Goal: Check status: Check status

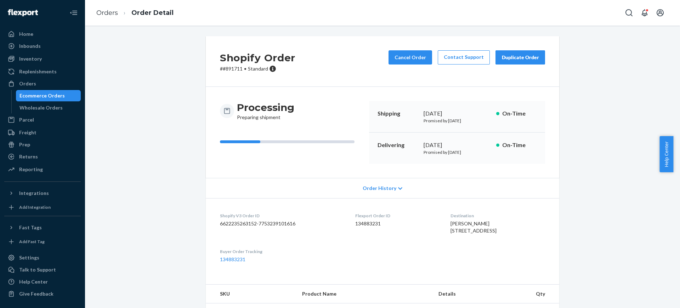
scroll to position [51, 0]
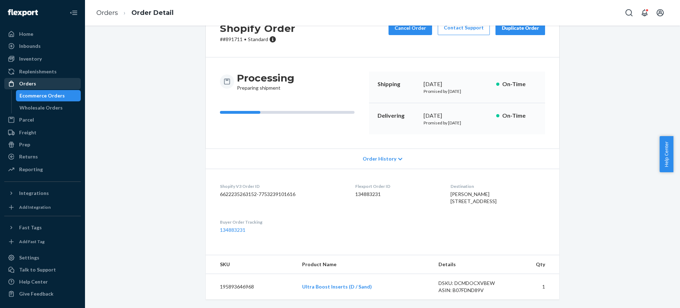
click at [42, 82] on div "Orders" at bounding box center [42, 84] width 75 height 10
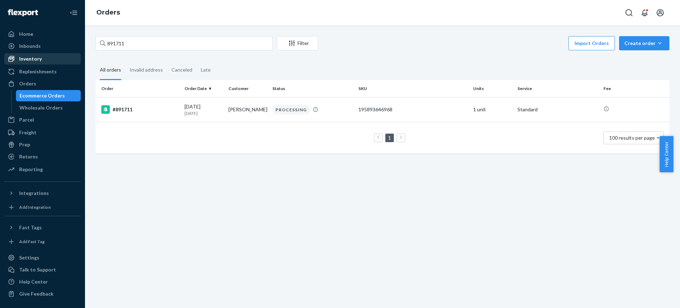
click at [40, 62] on div "Inventory" at bounding box center [42, 59] width 75 height 10
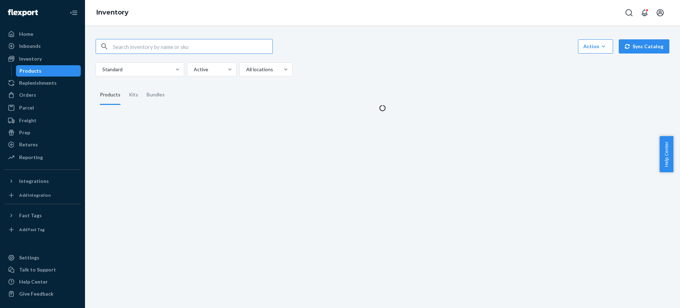
click at [199, 48] on input "text" at bounding box center [192, 46] width 159 height 14
type input "810114045213"
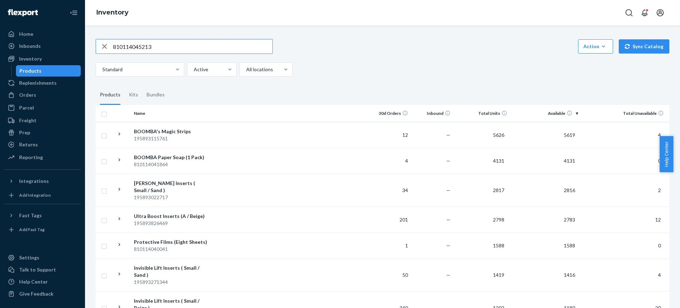
click at [179, 44] on input "810114045213" at bounding box center [192, 46] width 159 height 14
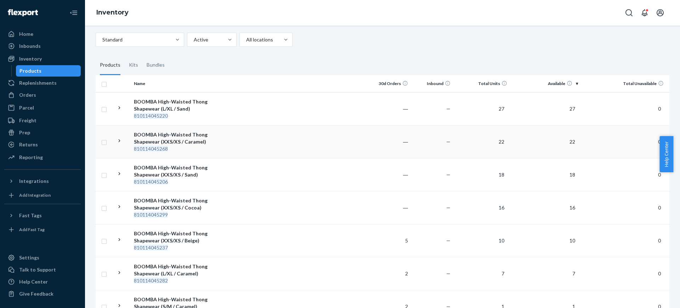
scroll to position [44, 0]
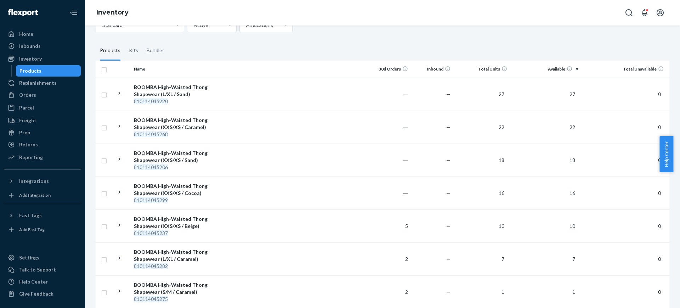
click at [423, 67] on th "Inbound" at bounding box center [432, 69] width 42 height 17
